Goal: Task Accomplishment & Management: Manage account settings

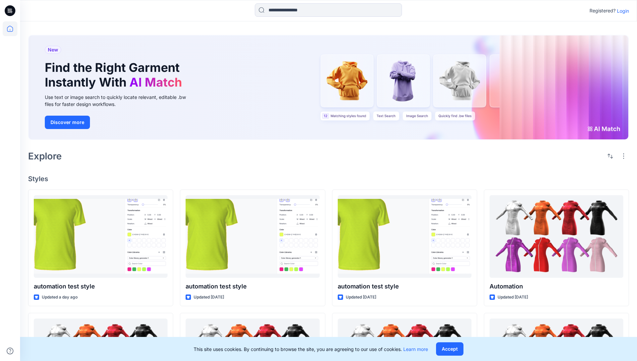
click at [625, 12] on p "Login" at bounding box center [623, 10] width 12 height 7
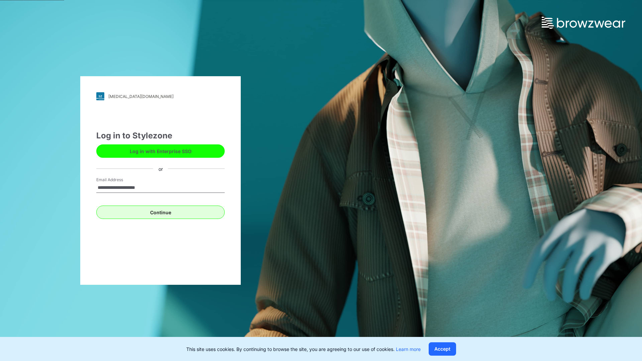
type input "**********"
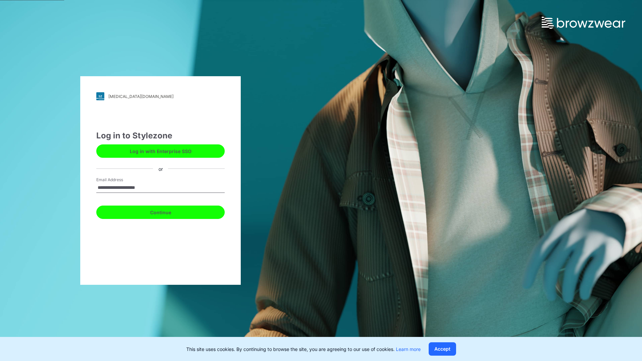
click at [172, 209] on button "Continue" at bounding box center [160, 212] width 128 height 13
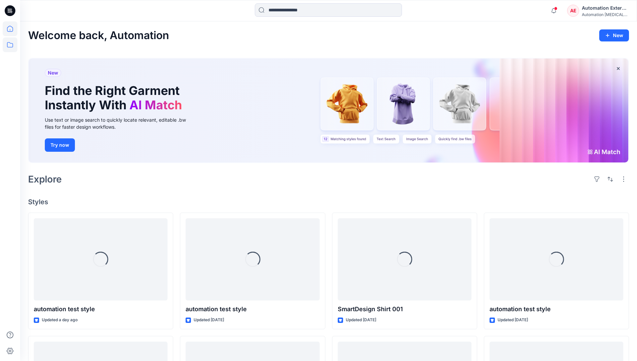
click at [10, 48] on icon at bounding box center [10, 44] width 15 height 15
